Goal: Information Seeking & Learning: Learn about a topic

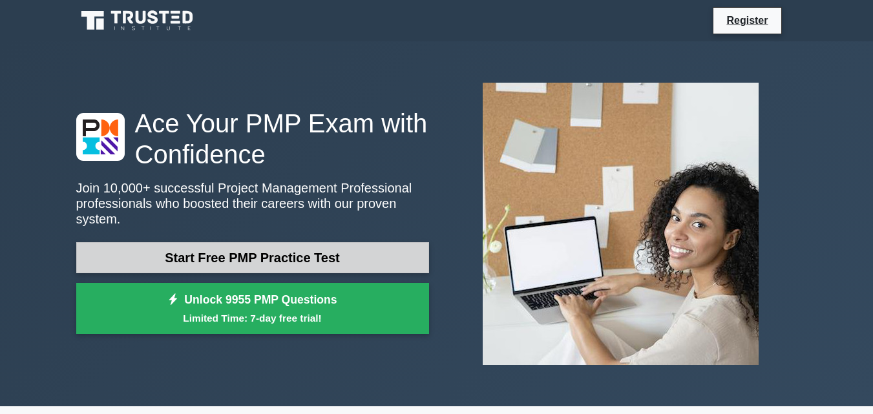
click at [364, 262] on link "Start Free PMP Practice Test" at bounding box center [252, 257] width 353 height 31
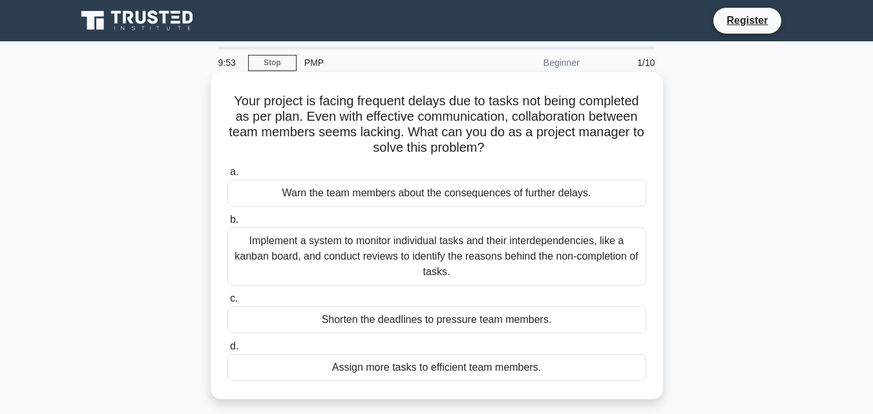
click at [533, 267] on div "Implement a system to monitor individual tasks and their interdependencies, lik…" at bounding box center [436, 256] width 419 height 58
click at [227, 224] on input "b. Implement a system to monitor individual tasks and their interdependencies, …" at bounding box center [227, 220] width 0 height 8
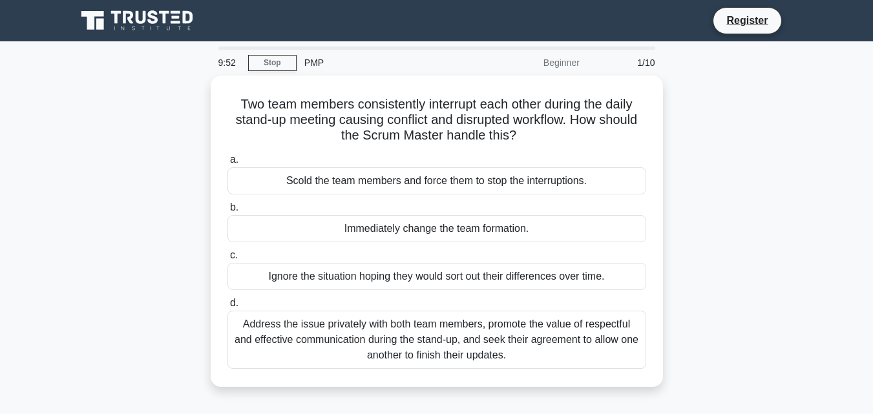
click at [533, 267] on div "Ignore the situation hoping they would sort out their differences over time." at bounding box center [436, 276] width 419 height 27
click at [227, 260] on input "c. Ignore the situation hoping they would sort out their differences over time." at bounding box center [227, 255] width 0 height 8
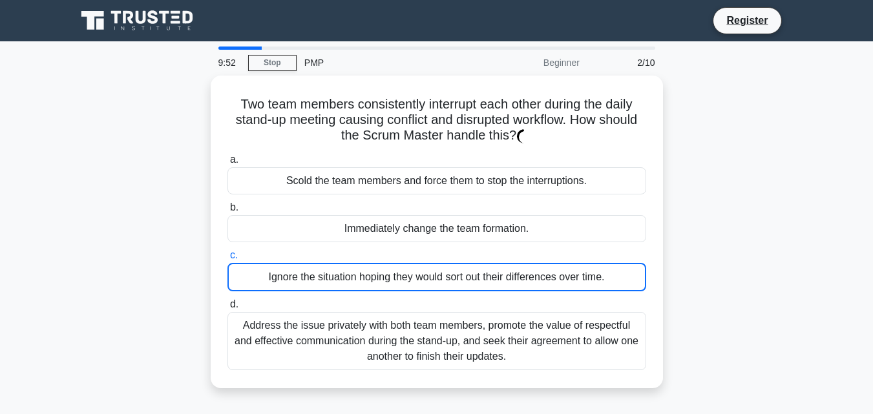
click at [533, 267] on div "Ignore the situation hoping they would sort out their differences over time." at bounding box center [436, 277] width 419 height 28
click at [227, 260] on input "c. Ignore the situation hoping they would sort out their differences over time." at bounding box center [227, 255] width 0 height 8
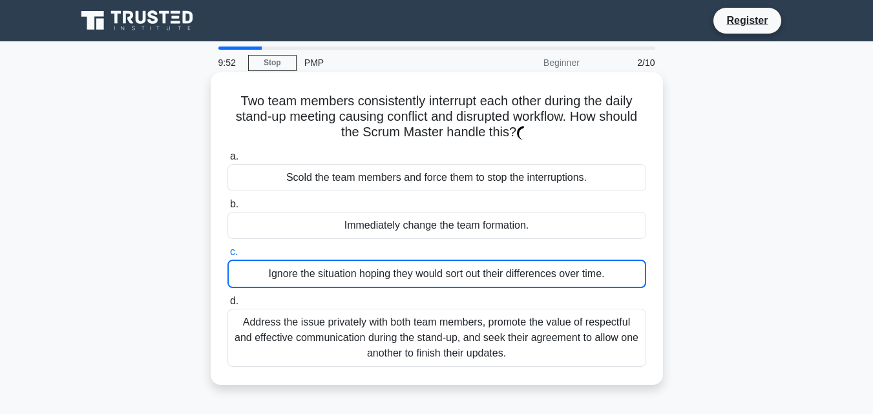
click at [533, 267] on div "Ignore the situation hoping they would sort out their differences over time." at bounding box center [436, 274] width 419 height 28
click at [227, 256] on input "c. Ignore the situation hoping they would sort out their differences over time." at bounding box center [227, 252] width 0 height 8
click at [533, 267] on div "Ignore the situation hoping they would sort out their differences over time." at bounding box center [436, 274] width 419 height 28
click at [227, 256] on input "c. Ignore the situation hoping they would sort out their differences over time." at bounding box center [227, 252] width 0 height 8
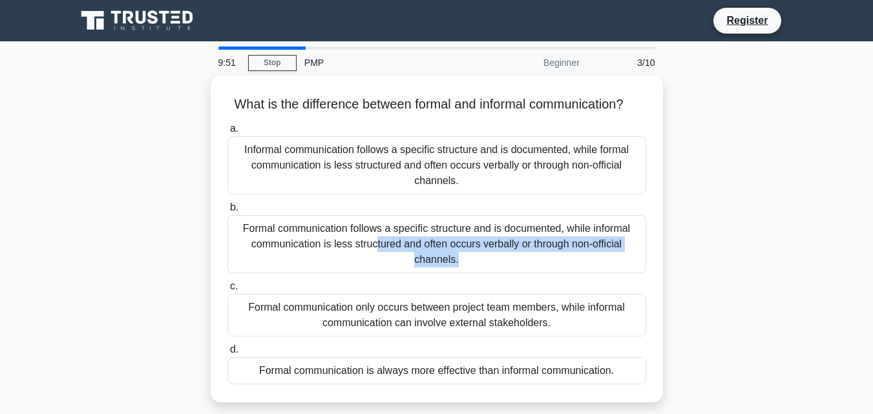
click at [533, 267] on div "Formal communication follows a specific structure and is documented, while info…" at bounding box center [436, 244] width 419 height 58
click at [227, 212] on input "b. Formal communication follows a specific structure and is documented, while i…" at bounding box center [227, 207] width 0 height 8
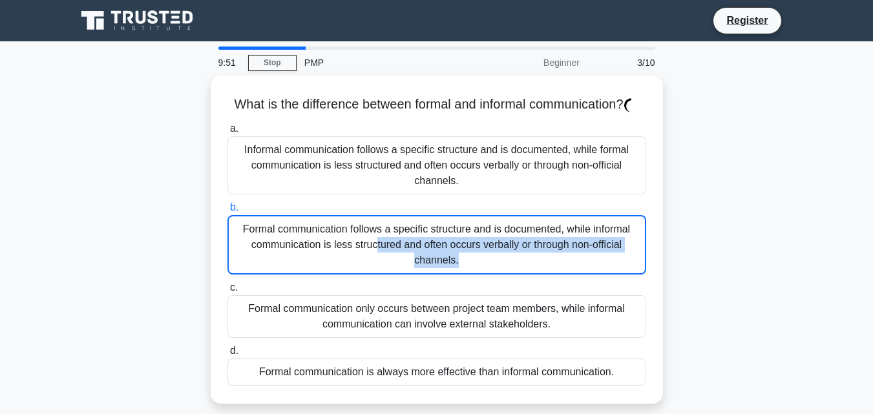
click at [533, 267] on div "Formal communication follows a specific structure and is documented, while info…" at bounding box center [436, 244] width 419 height 59
click at [227, 212] on input "b. Formal communication follows a specific structure and is documented, while i…" at bounding box center [227, 207] width 0 height 8
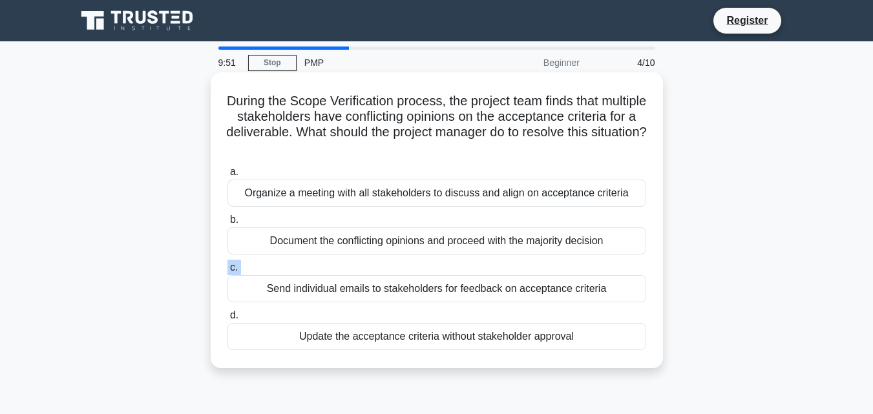
click at [533, 267] on label "c. Send individual emails to stakeholders for feedback on acceptance criteria" at bounding box center [436, 281] width 419 height 43
click at [227, 267] on input "c. Send individual emails to stakeholders for feedback on acceptance criteria" at bounding box center [227, 268] width 0 height 8
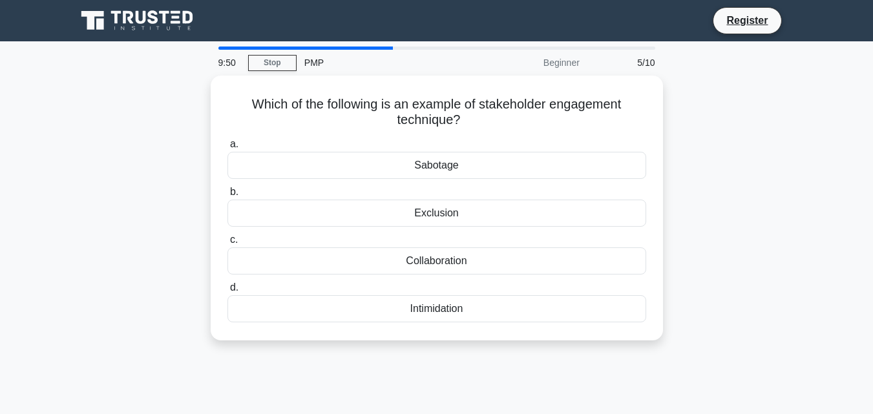
click at [533, 267] on div "Collaboration" at bounding box center [436, 260] width 419 height 27
click at [227, 244] on input "c. Collaboration" at bounding box center [227, 240] width 0 height 8
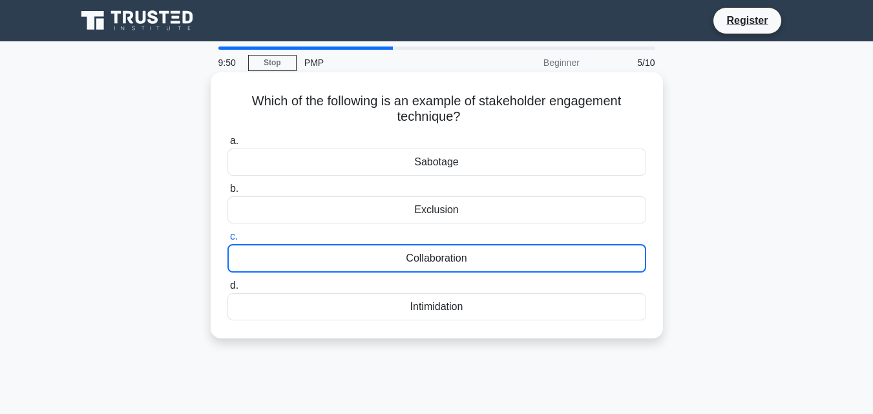
click at [533, 267] on div "Collaboration" at bounding box center [436, 258] width 419 height 28
click at [227, 241] on input "c. Collaboration" at bounding box center [227, 237] width 0 height 8
click at [533, 267] on div "Collaboration" at bounding box center [436, 258] width 419 height 28
click at [227, 241] on input "c. Collaboration" at bounding box center [227, 237] width 0 height 8
click at [533, 267] on div "Collaboration" at bounding box center [436, 258] width 419 height 28
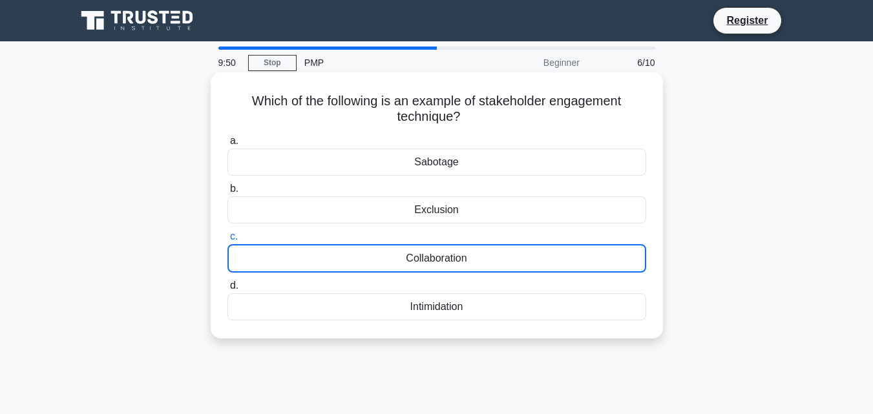
click at [227, 241] on input "c. Collaboration" at bounding box center [227, 237] width 0 height 8
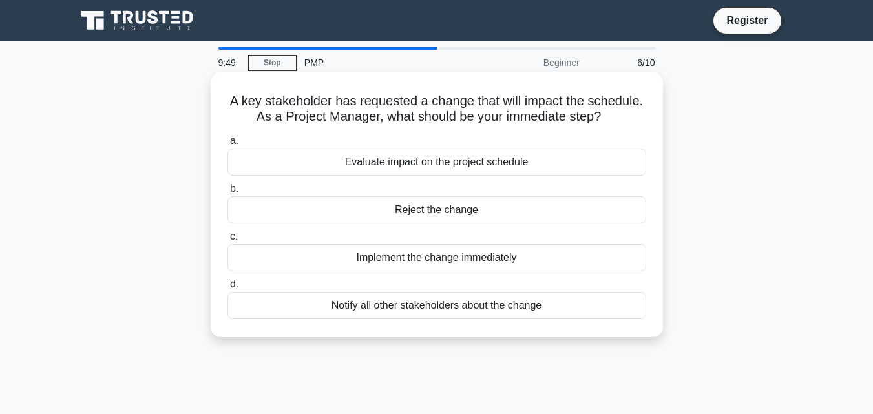
click at [533, 267] on div "Implement the change immediately" at bounding box center [436, 257] width 419 height 27
click at [227, 241] on input "c. Implement the change immediately" at bounding box center [227, 237] width 0 height 8
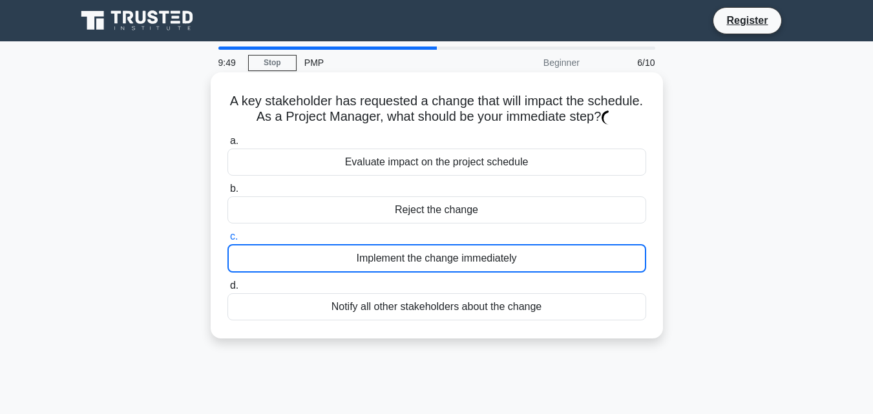
click at [533, 267] on div "Implement the change immediately" at bounding box center [436, 258] width 419 height 28
click at [227, 241] on input "c. Implement the change immediately" at bounding box center [227, 237] width 0 height 8
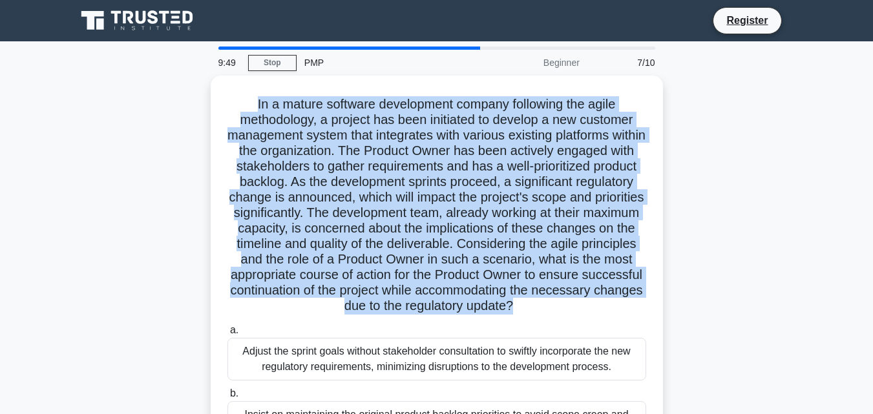
click at [533, 267] on h5 "In a mature software development company following the agile methodology, a pro…" at bounding box center [436, 205] width 421 height 218
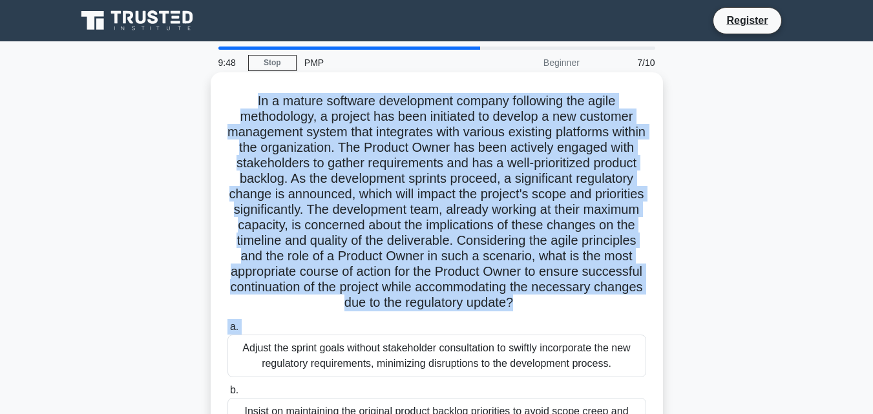
drag, startPoint x: 533, startPoint y: 267, endPoint x: 512, endPoint y: 337, distance: 72.9
click at [512, 337] on div "In a mature software development company following the agile methodology, a pro…" at bounding box center [437, 345] width 442 height 534
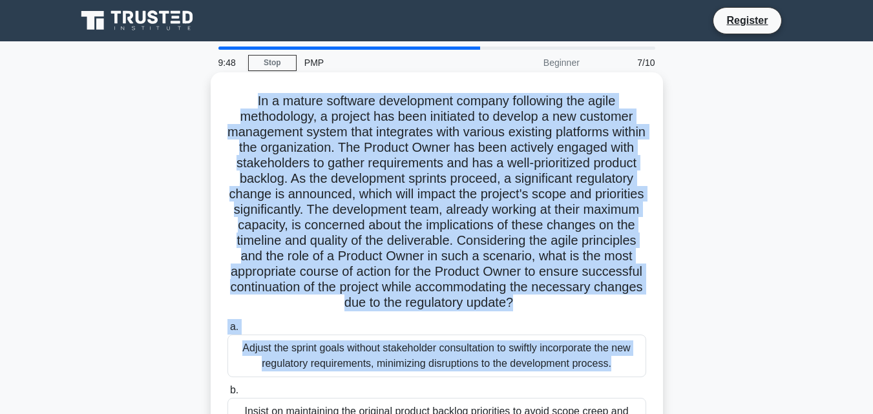
click at [512, 337] on div "Adjust the sprint goals without stakeholder consultation to swiftly incorporate…" at bounding box center [436, 356] width 419 height 43
click at [227, 331] on input "a. Adjust the sprint goals without stakeholder consultation to swiftly incorpor…" at bounding box center [227, 327] width 0 height 8
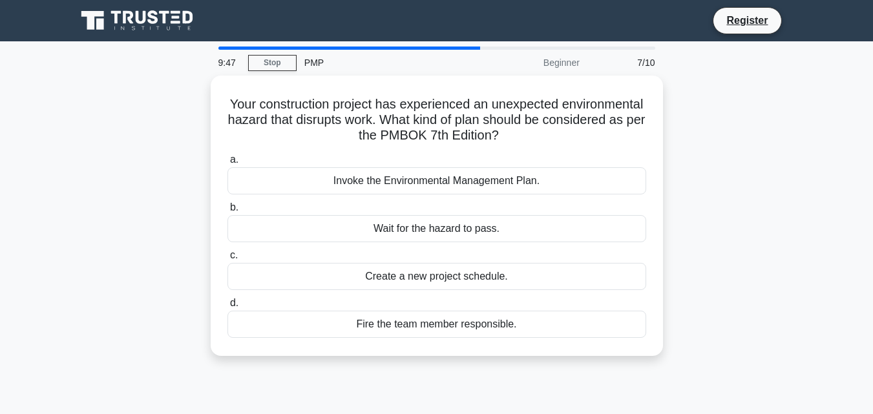
click at [512, 337] on div "Fire the team member responsible." at bounding box center [436, 324] width 419 height 27
click at [227, 307] on input "d. Fire the team member responsible." at bounding box center [227, 303] width 0 height 8
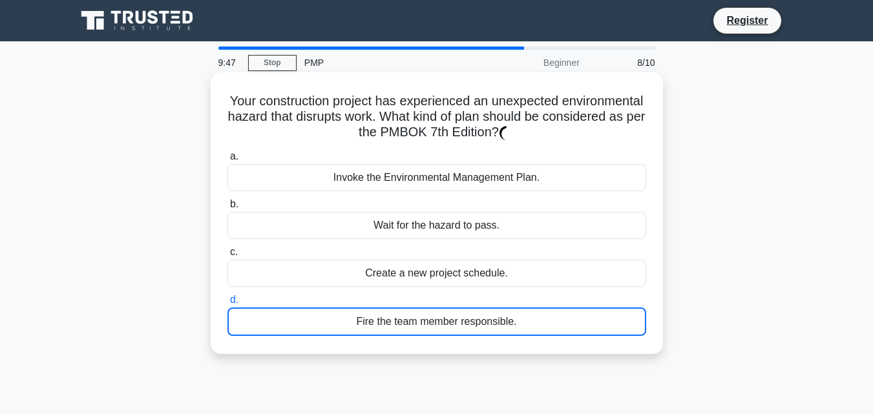
click at [512, 337] on div "a. Invoke the Environmental Management Plan. b. Wait for the hazard to pass. c.…" at bounding box center [437, 242] width 434 height 192
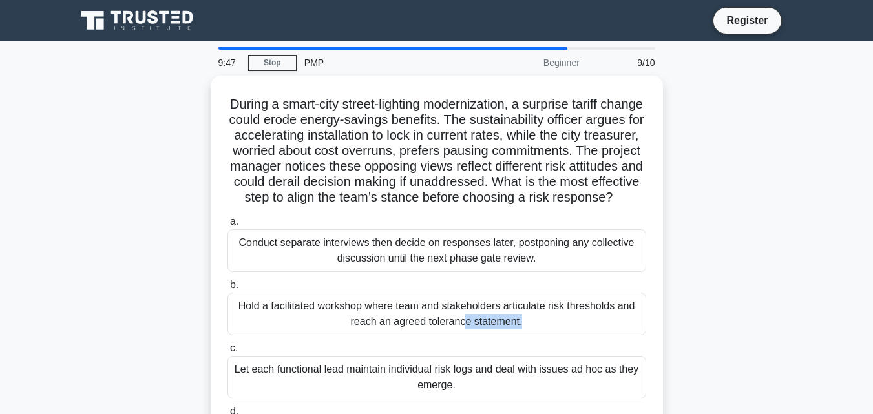
click at [512, 335] on div "Hold a facilitated workshop where team and stakeholders articulate risk thresho…" at bounding box center [436, 314] width 419 height 43
click at [227, 289] on input "b. Hold a facilitated workshop where team and stakeholders articulate risk thre…" at bounding box center [227, 285] width 0 height 8
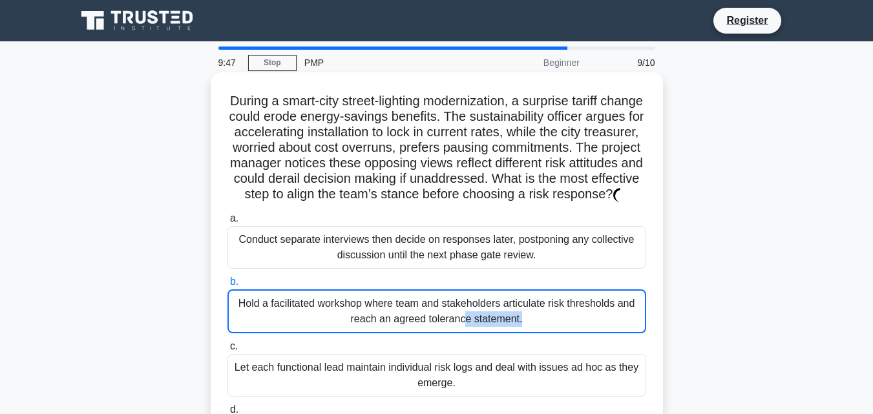
click at [512, 333] on div "Hold a facilitated workshop where team and stakeholders articulate risk thresho…" at bounding box center [436, 311] width 419 height 44
click at [227, 286] on input "b. Hold a facilitated workshop where team and stakeholders articulate risk thre…" at bounding box center [227, 282] width 0 height 8
click at [512, 333] on div "Hold a facilitated workshop where team and stakeholders articulate risk thresho…" at bounding box center [436, 311] width 419 height 44
click at [227, 286] on input "b. Hold a facilitated workshop where team and stakeholders articulate risk thre…" at bounding box center [227, 282] width 0 height 8
click at [512, 333] on div "Hold a facilitated workshop where team and stakeholders articulate risk thresho…" at bounding box center [436, 311] width 419 height 44
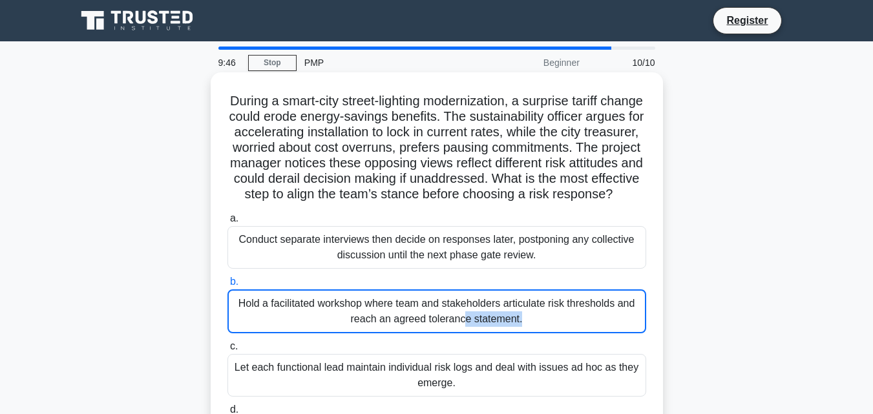
click at [227, 286] on input "b. Hold a facilitated workshop where team and stakeholders articulate risk thre…" at bounding box center [227, 282] width 0 height 8
click at [512, 333] on div "Hold a facilitated workshop where team and stakeholders articulate risk thresho…" at bounding box center [436, 311] width 419 height 44
click at [227, 286] on input "b. Hold a facilitated workshop where team and stakeholders articulate risk thre…" at bounding box center [227, 282] width 0 height 8
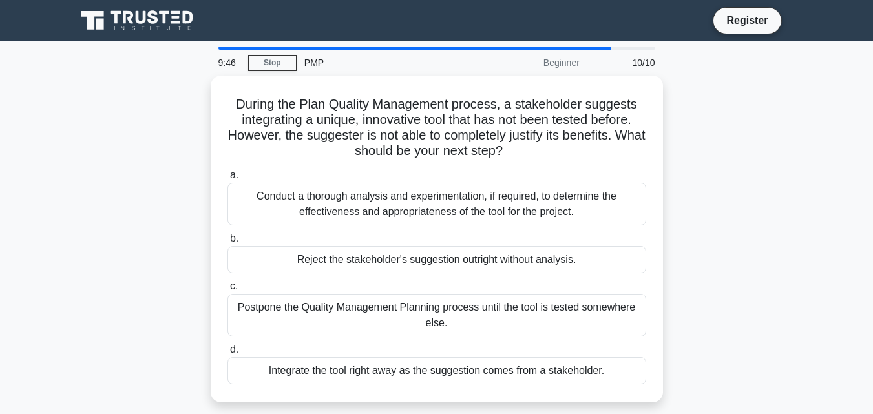
click at [512, 337] on div "a. Conduct a thorough analysis and experimentation, if required, to determine t…" at bounding box center [437, 276] width 434 height 222
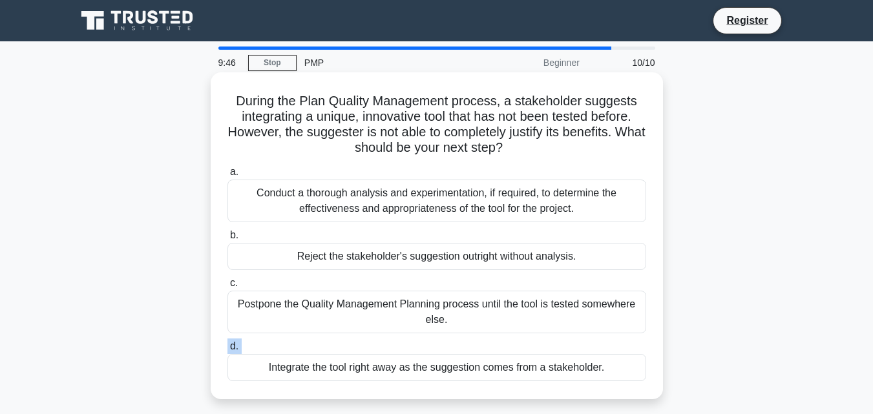
click at [512, 337] on div "a. Conduct a thorough analysis and experimentation, if required, to determine t…" at bounding box center [437, 272] width 434 height 222
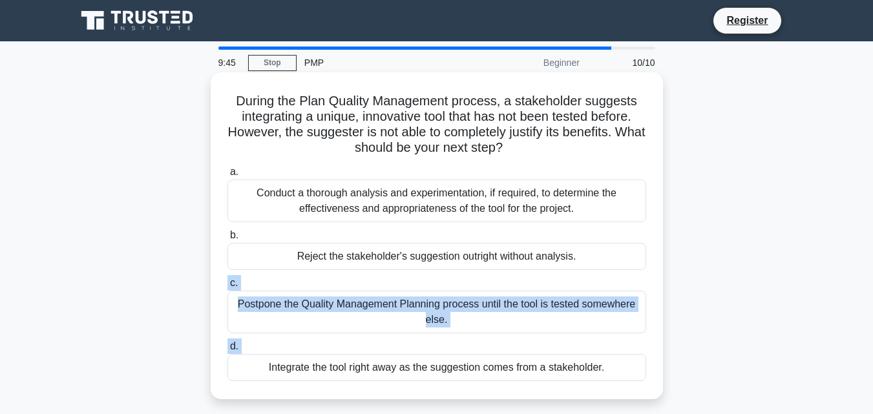
drag, startPoint x: 512, startPoint y: 337, endPoint x: 525, endPoint y: 288, distance: 50.8
click at [525, 288] on div "a. Conduct a thorough analysis and experimentation, if required, to determine t…" at bounding box center [437, 272] width 434 height 222
click at [525, 288] on label "c. Postpone the Quality Management Planning process until the tool is tested so…" at bounding box center [436, 304] width 419 height 58
click at [227, 287] on input "c. Postpone the Quality Management Planning process until the tool is tested so…" at bounding box center [227, 283] width 0 height 8
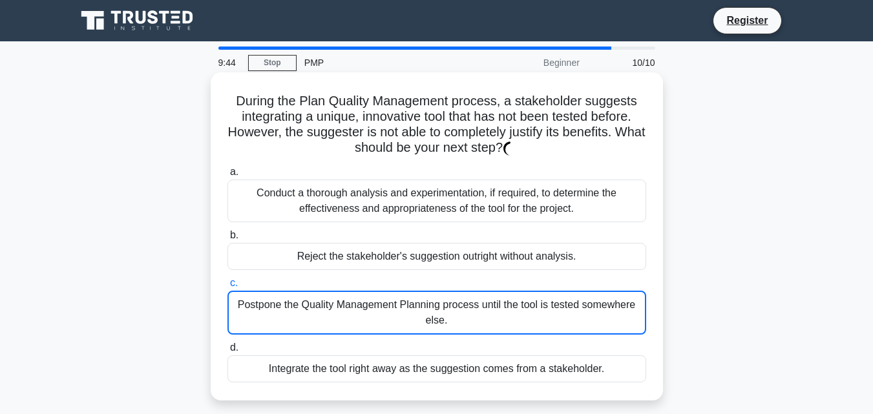
click at [525, 288] on label "c. Postpone the Quality Management Planning process until the tool is tested so…" at bounding box center [436, 304] width 419 height 59
click at [227, 287] on input "c. Postpone the Quality Management Planning process until the tool is tested so…" at bounding box center [227, 283] width 0 height 8
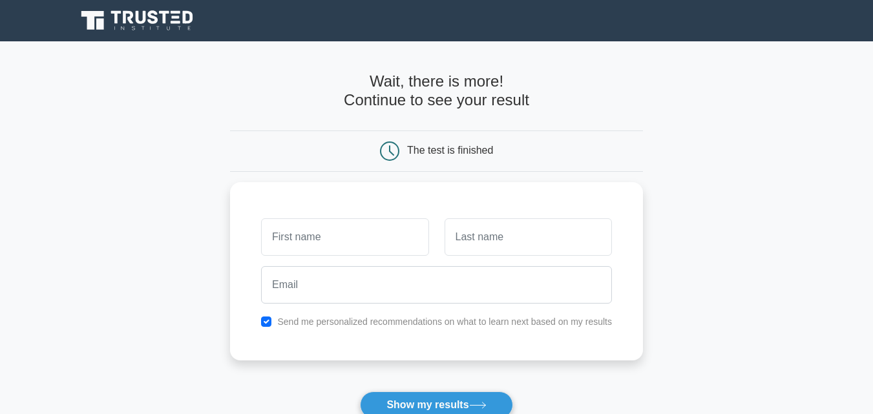
type input "m"
